Goal: Navigation & Orientation: Find specific page/section

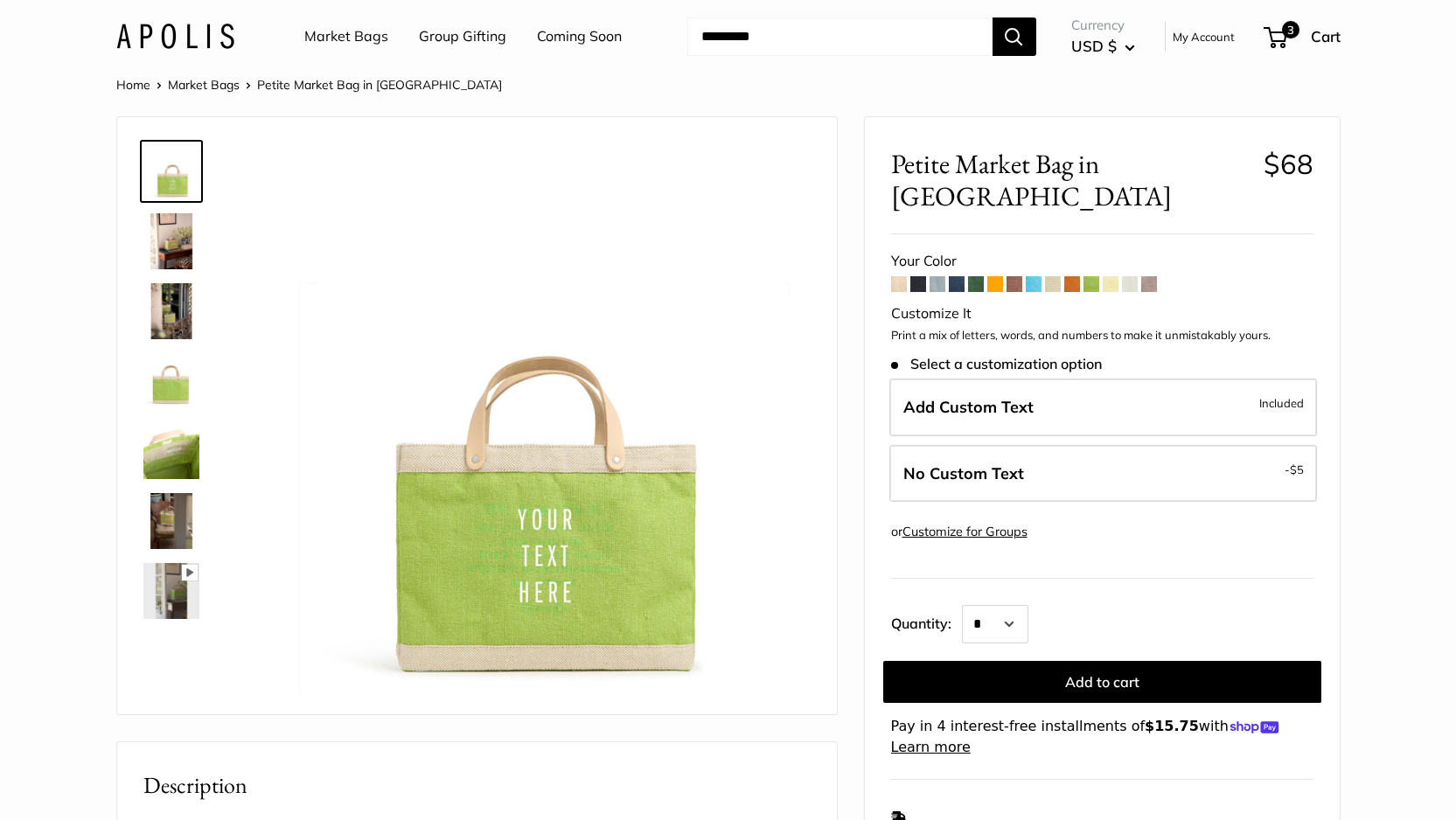
click at [1071, 277] on span at bounding box center [1072, 284] width 15 height 15
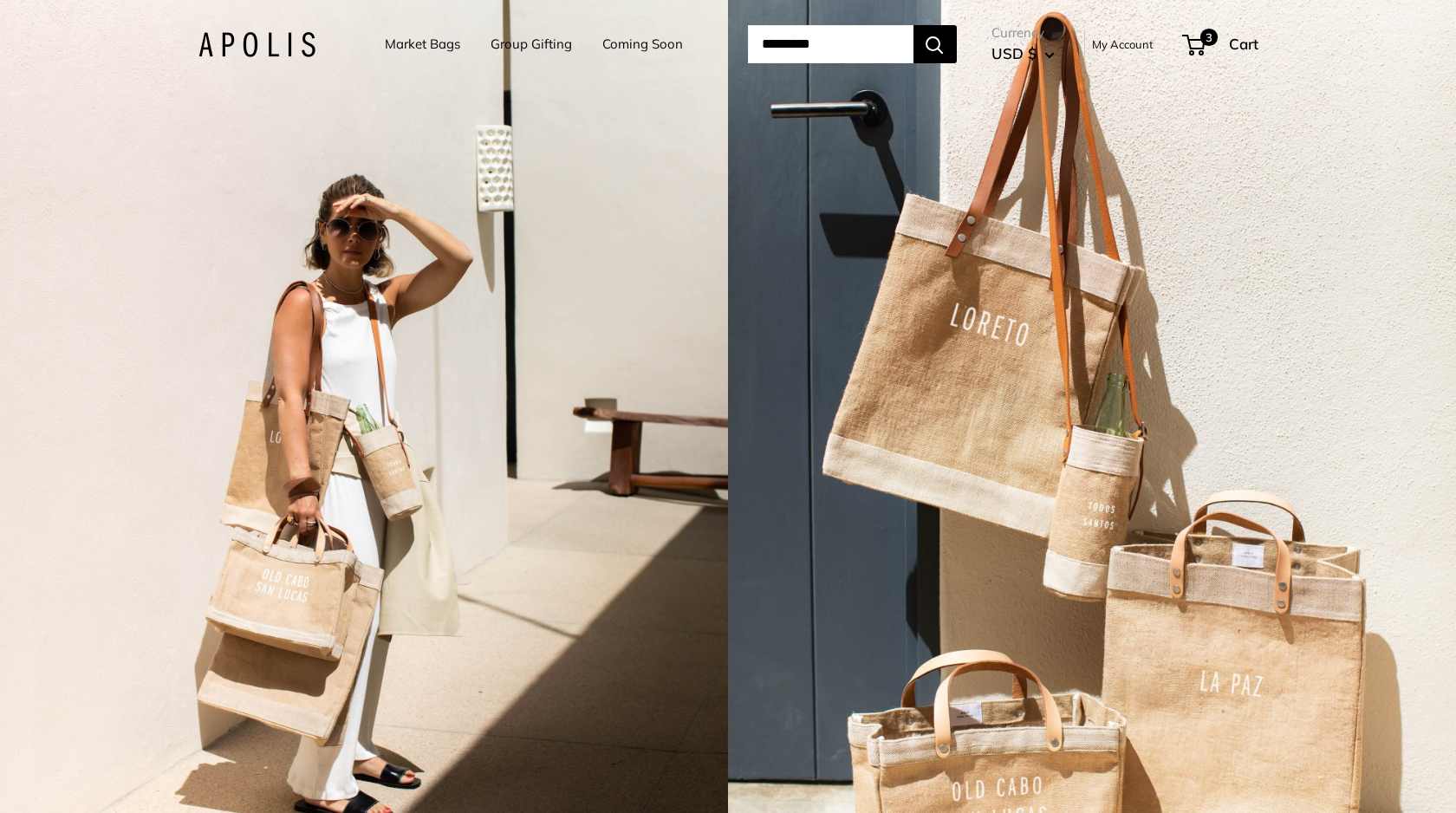
click at [398, 52] on link "Market Bags" at bounding box center [422, 44] width 75 height 24
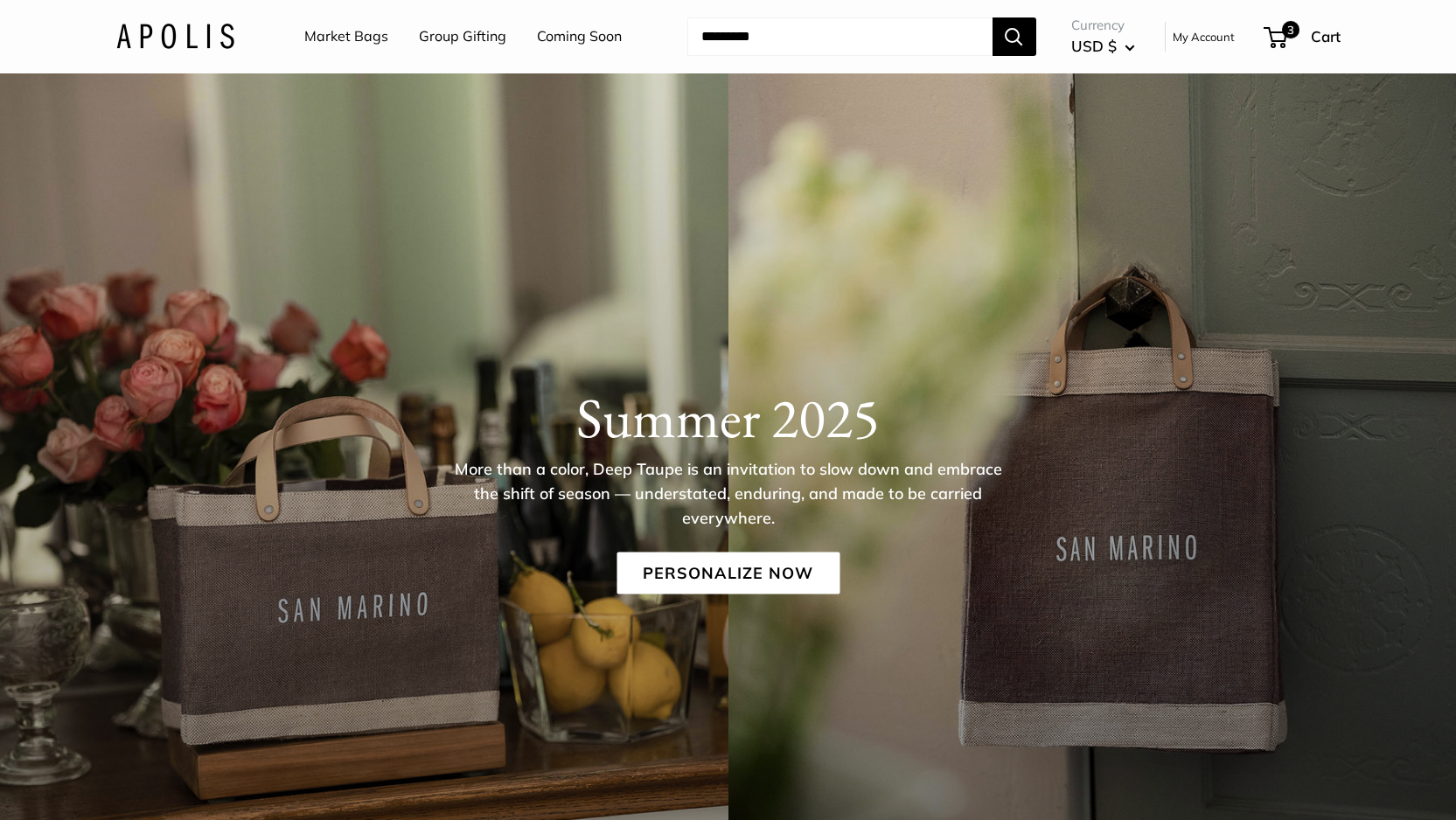
click at [369, 40] on link "Market Bags" at bounding box center [345, 36] width 84 height 26
click at [710, 567] on link "Personalize Now" at bounding box center [728, 573] width 223 height 42
click at [573, 35] on link "Coming Soon" at bounding box center [580, 36] width 85 height 26
